Goal: Entertainment & Leisure: Consume media (video, audio)

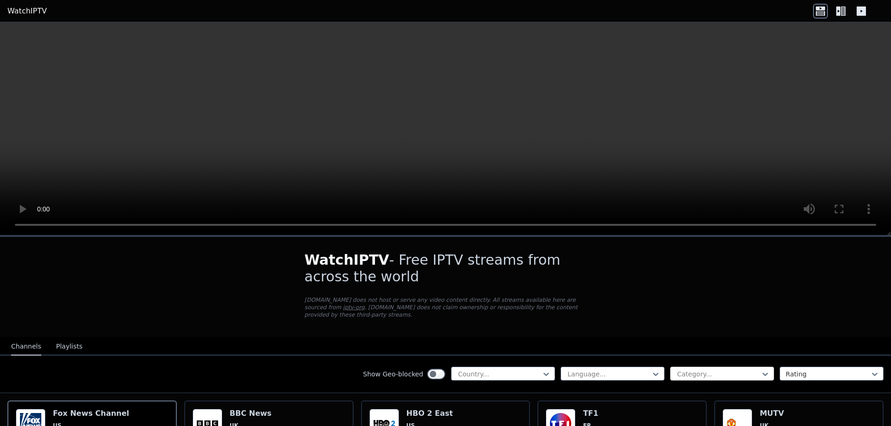
click at [718, 371] on div at bounding box center [718, 374] width 84 height 9
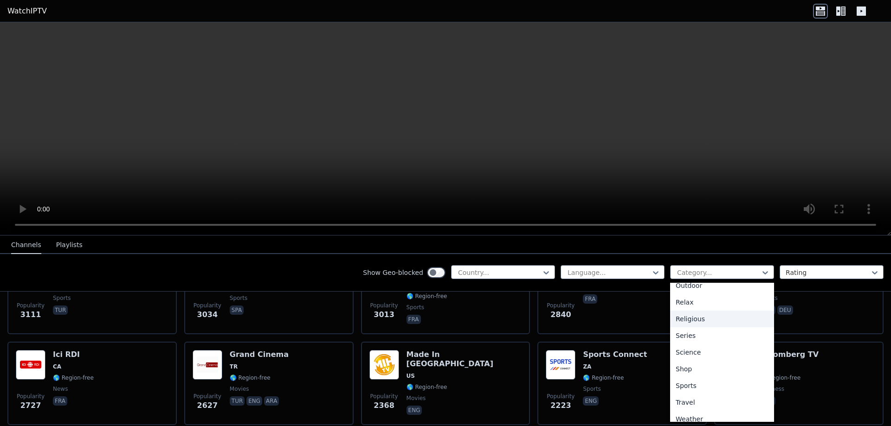
scroll to position [316, 0]
click at [690, 374] on div "Sports" at bounding box center [722, 378] width 104 height 17
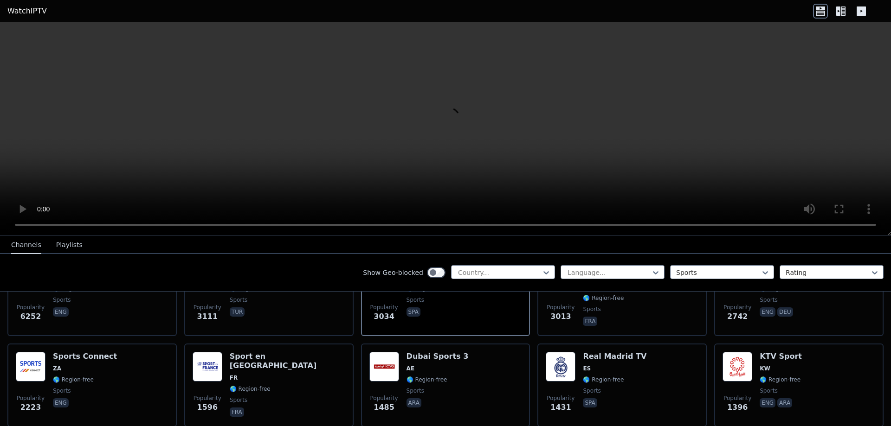
scroll to position [140, 0]
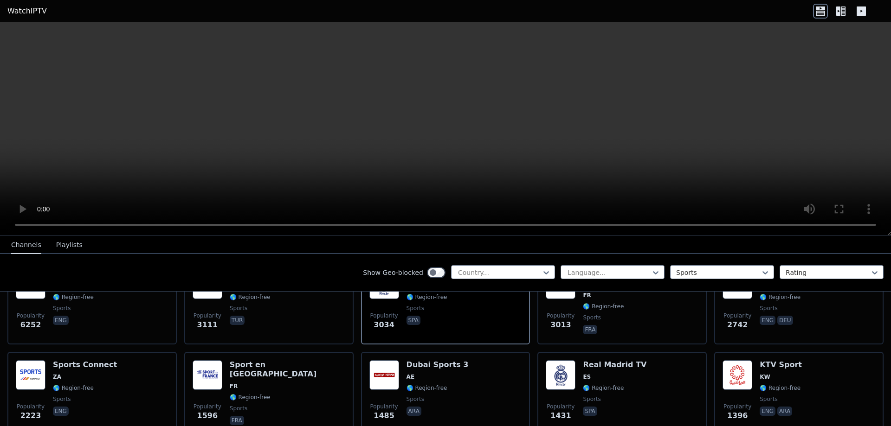
click at [60, 252] on button "Playlists" at bounding box center [69, 246] width 26 height 18
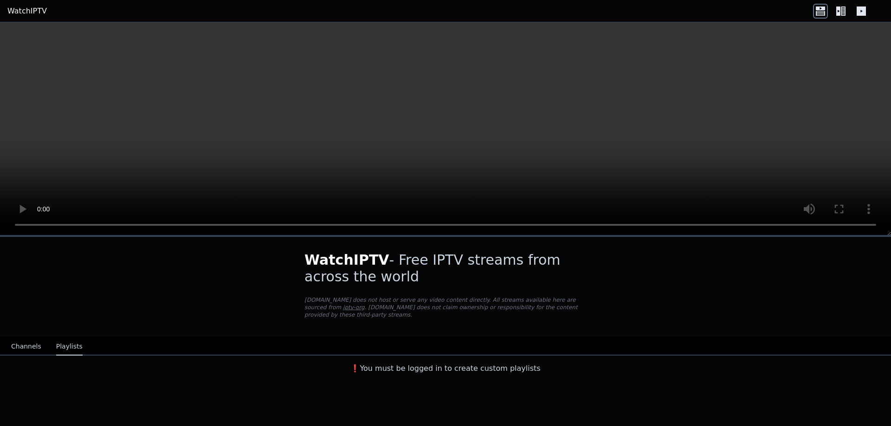
scroll to position [0, 0]
click at [23, 338] on button "Channels" at bounding box center [26, 347] width 30 height 18
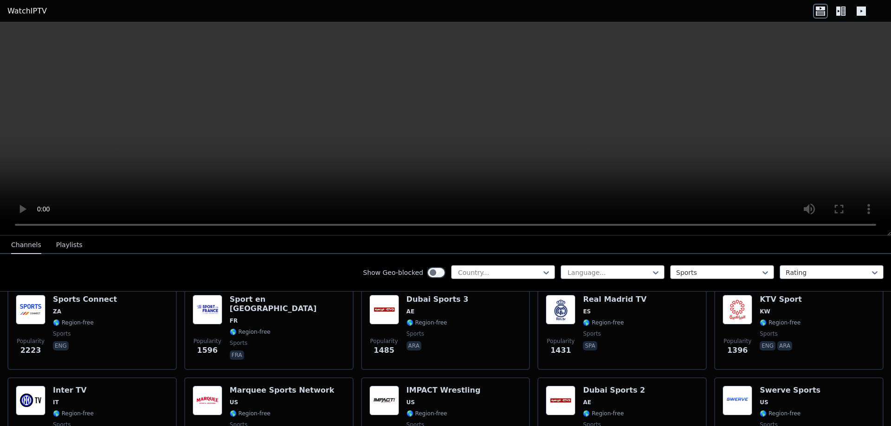
scroll to position [208, 0]
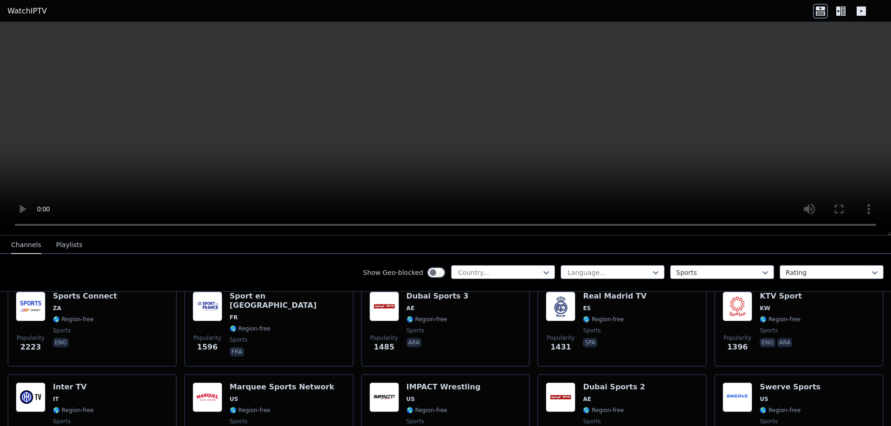
click at [37, 81] on video at bounding box center [445, 128] width 891 height 213
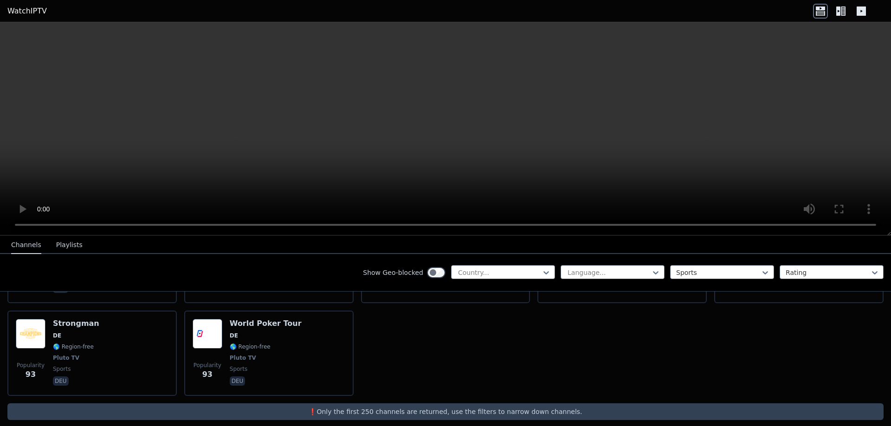
scroll to position [2112, 0]
click at [839, 13] on icon at bounding box center [838, 10] width 4 height 9
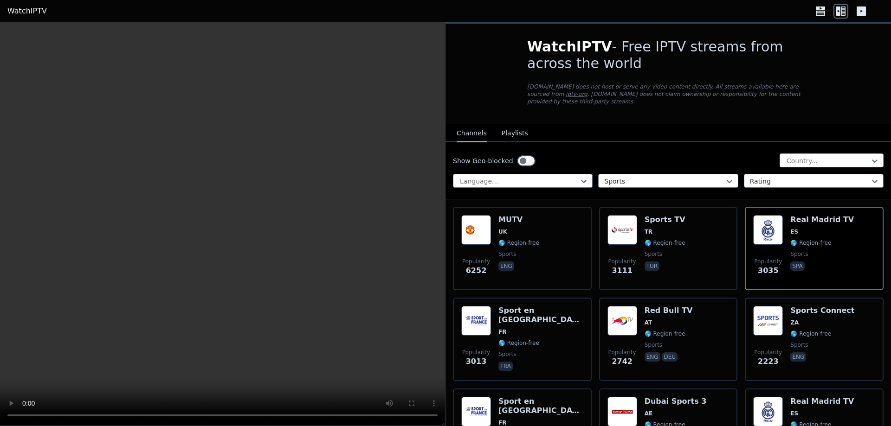
click at [816, 154] on div "Country..." at bounding box center [832, 161] width 104 height 14
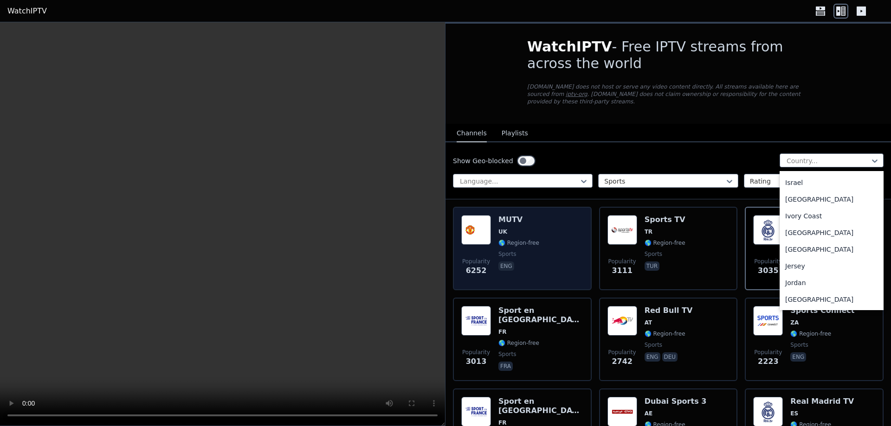
scroll to position [1634, 0]
